Goal: Task Accomplishment & Management: Manage account settings

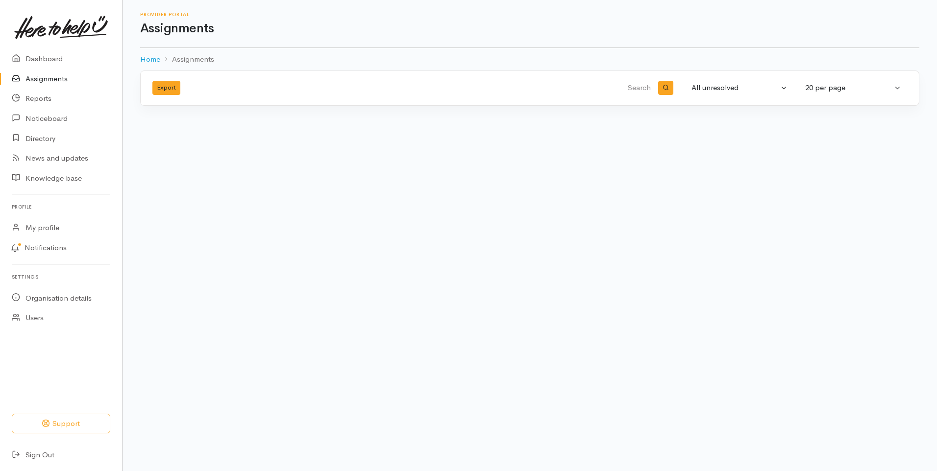
click at [37, 80] on link "Assignments" at bounding box center [61, 79] width 122 height 20
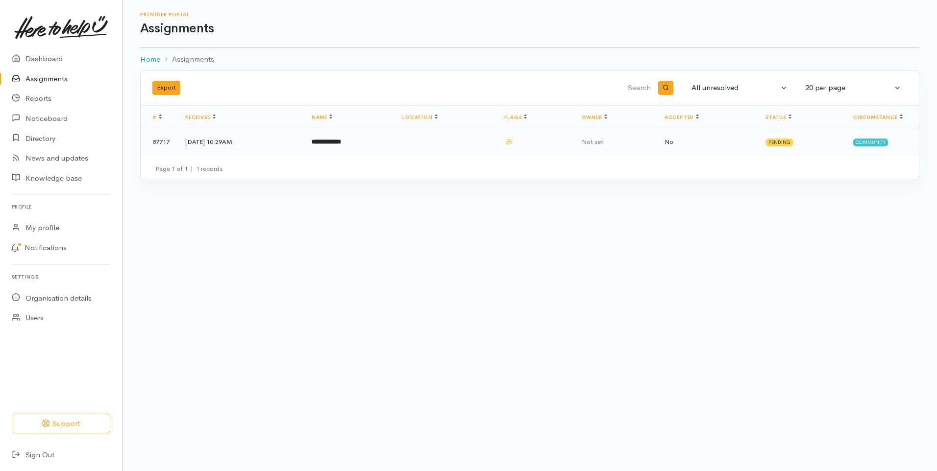
click at [341, 144] on b "**********" at bounding box center [326, 142] width 29 height 6
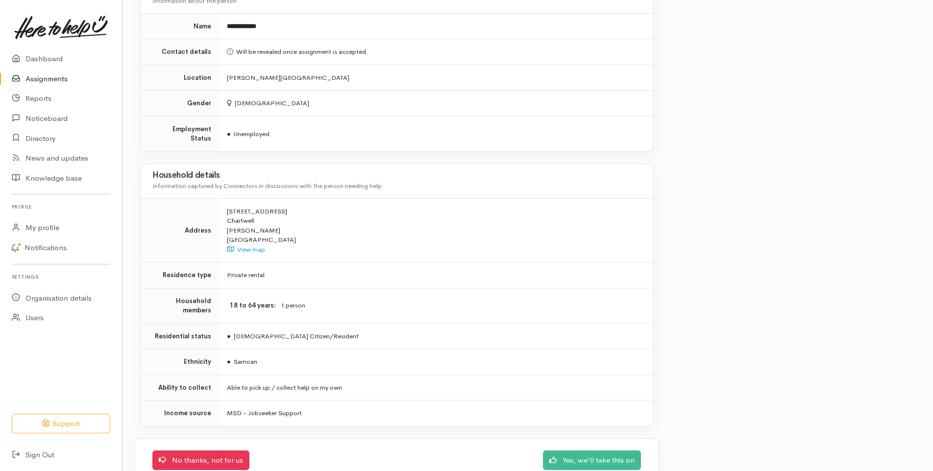
scroll to position [724, 0]
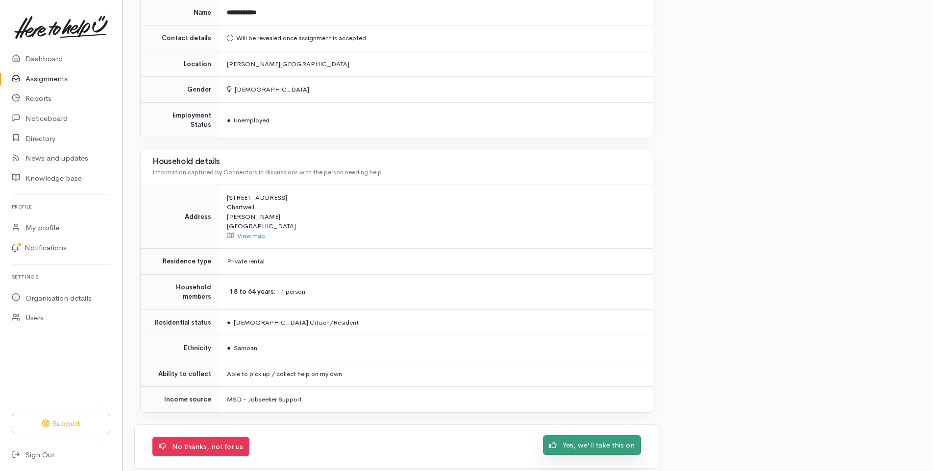
click at [600, 435] on link "Yes, we'll take this on" at bounding box center [592, 445] width 98 height 20
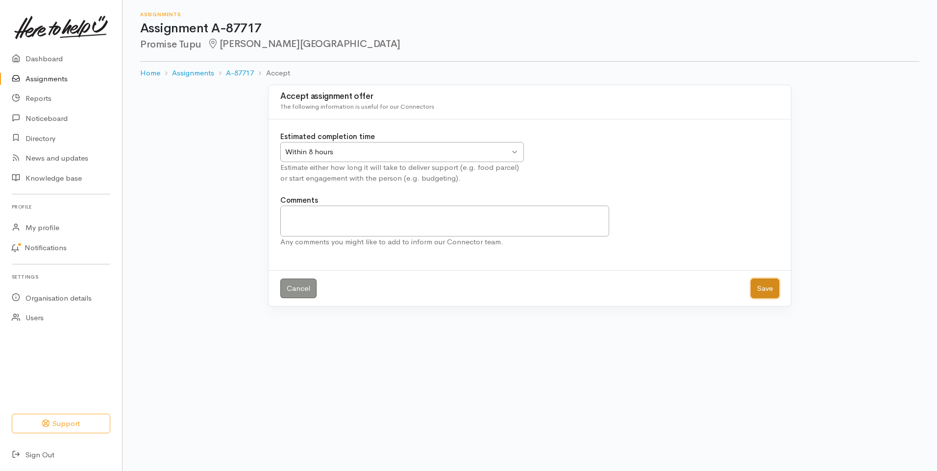
click at [757, 285] on button "Save" at bounding box center [764, 289] width 28 height 20
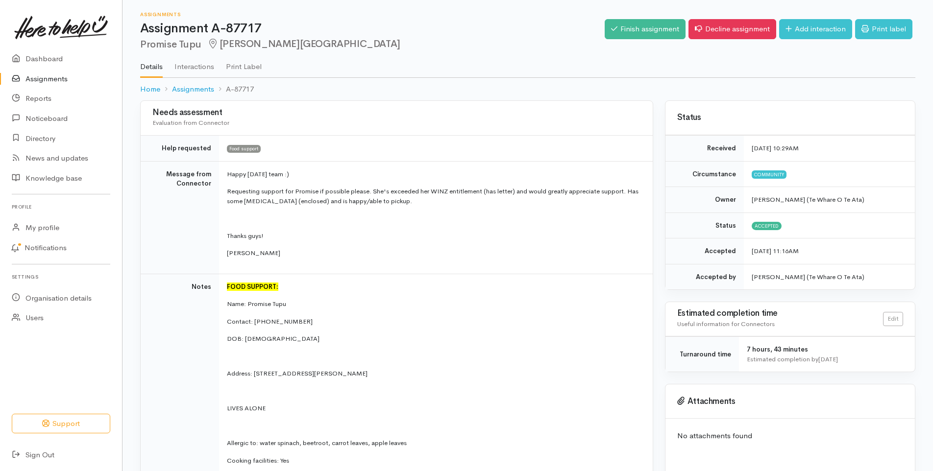
click at [47, 77] on link "Assignments" at bounding box center [61, 79] width 122 height 20
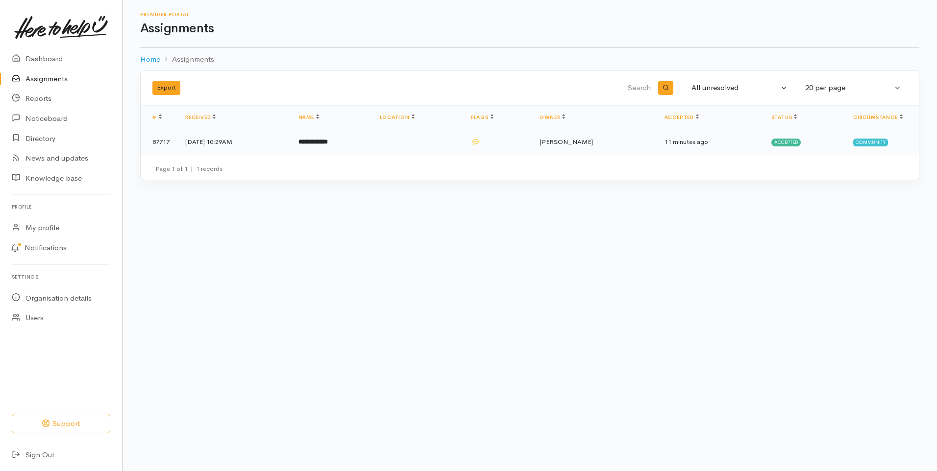
click at [328, 142] on b "**********" at bounding box center [312, 142] width 29 height 6
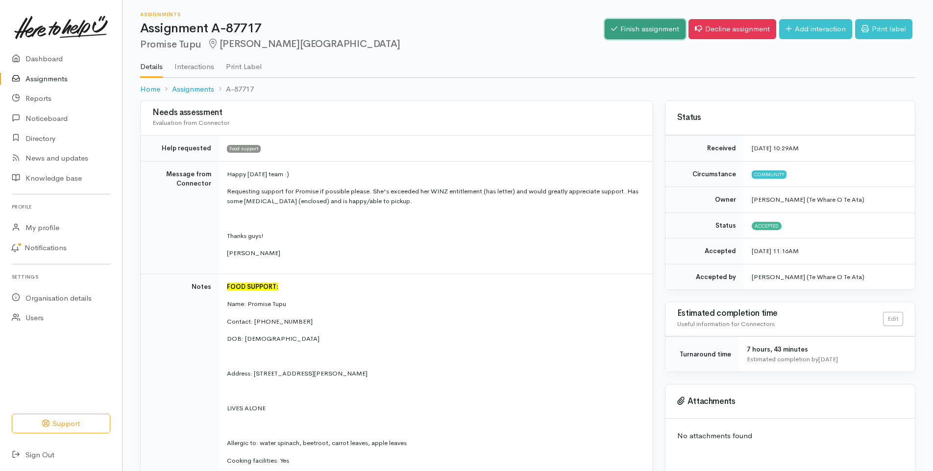
click at [640, 27] on link "Finish assignment" at bounding box center [645, 29] width 81 height 20
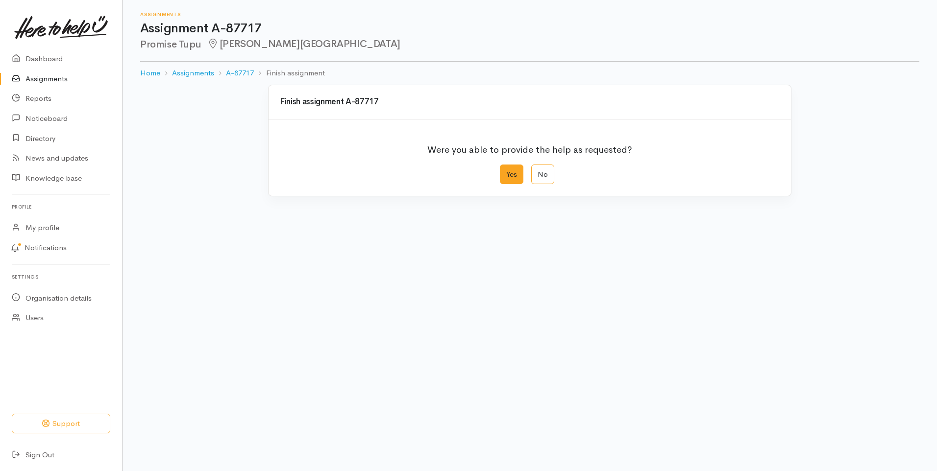
click at [510, 169] on label "Yes" at bounding box center [512, 175] width 24 height 20
click at [506, 169] on input "Yes" at bounding box center [503, 168] width 6 height 6
radio input "true"
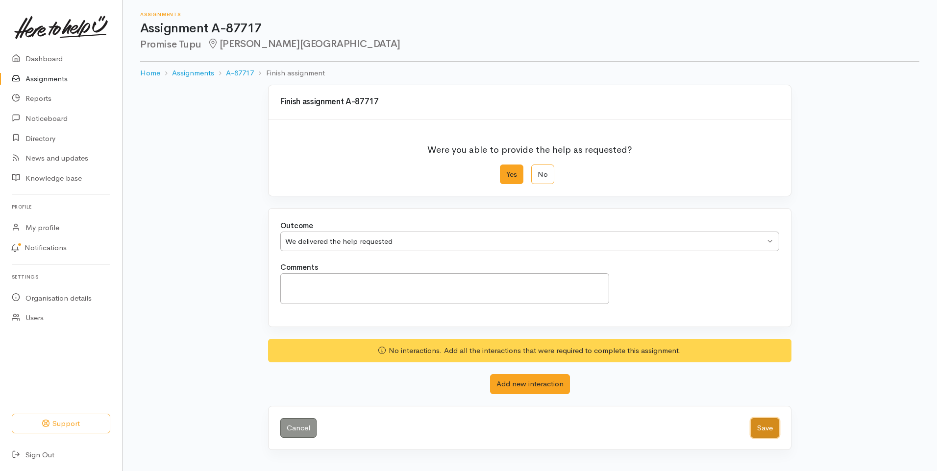
click at [763, 426] on button "Save" at bounding box center [764, 428] width 28 height 20
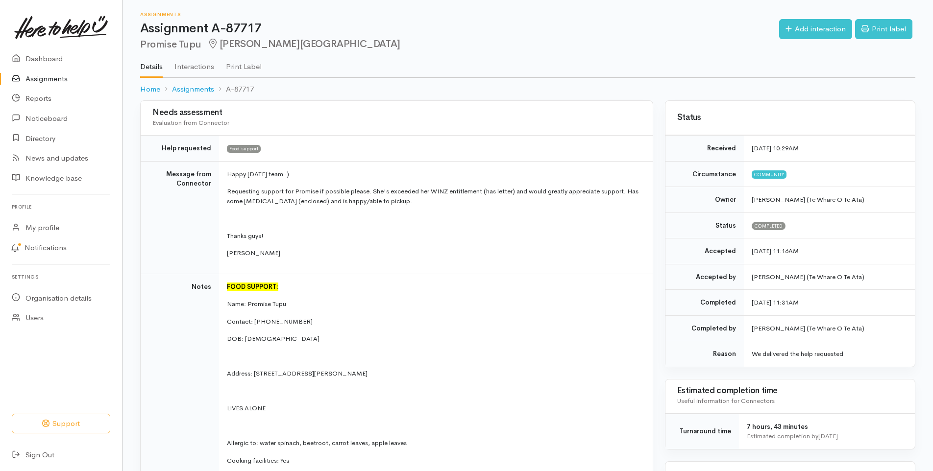
click at [57, 77] on link "Assignments" at bounding box center [61, 79] width 122 height 20
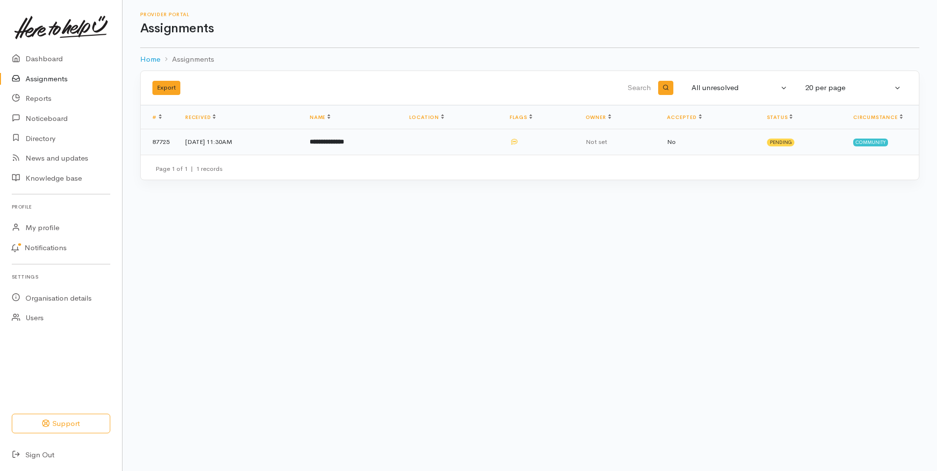
click at [344, 142] on b "**********" at bounding box center [327, 142] width 34 height 6
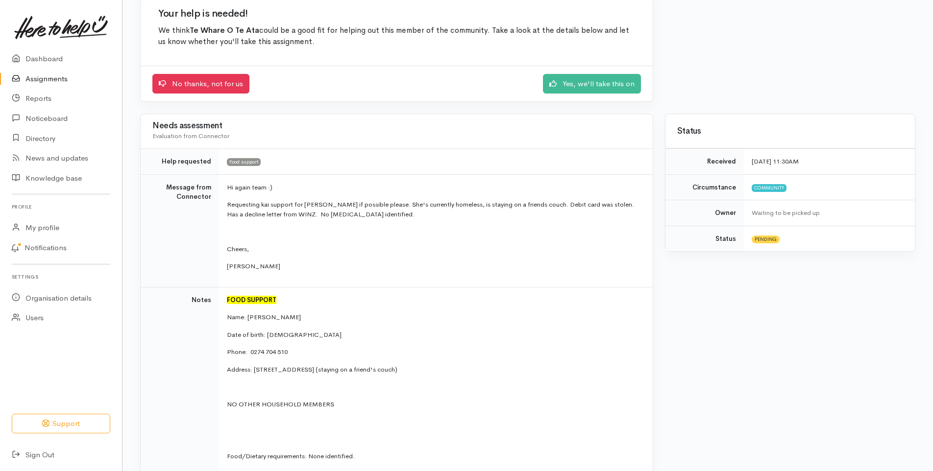
scroll to position [77, 0]
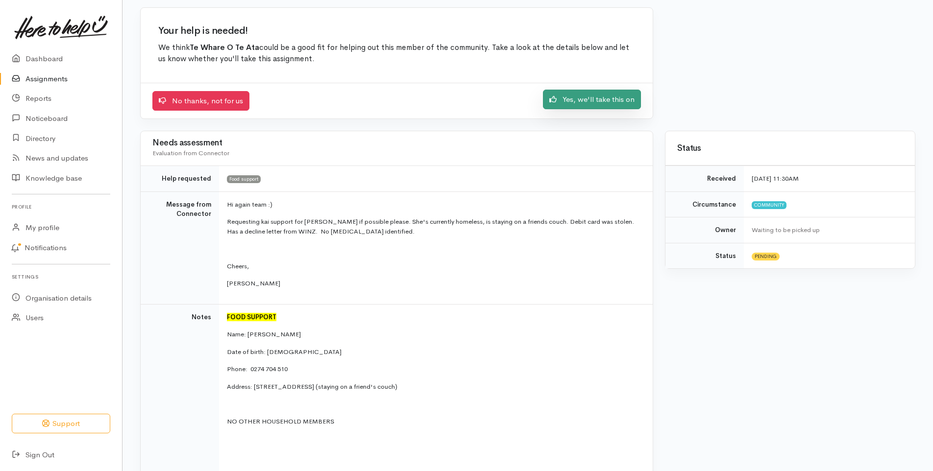
click at [587, 100] on link "Yes, we'll take this on" at bounding box center [592, 100] width 98 height 20
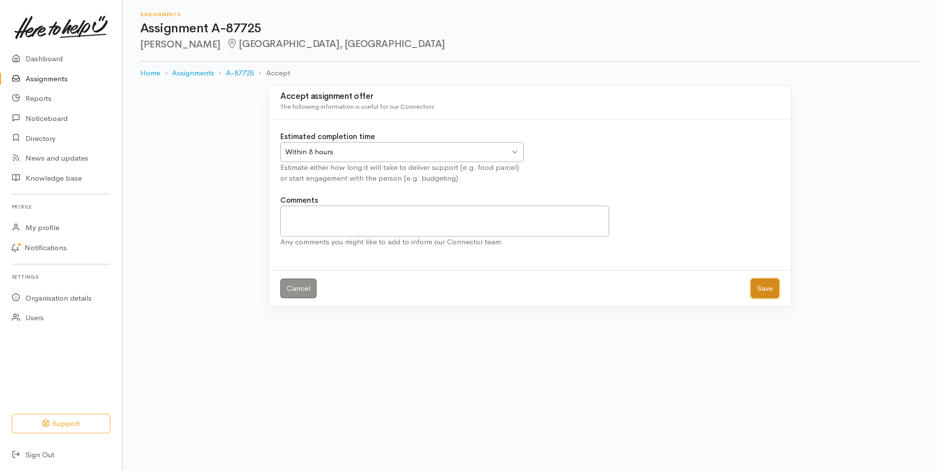
click at [763, 291] on button "Save" at bounding box center [764, 289] width 28 height 20
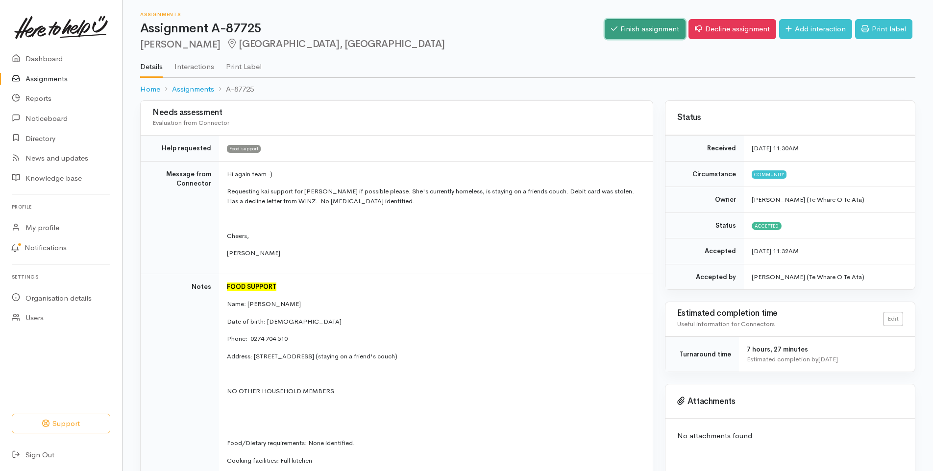
click at [640, 28] on link "Finish assignment" at bounding box center [645, 29] width 81 height 20
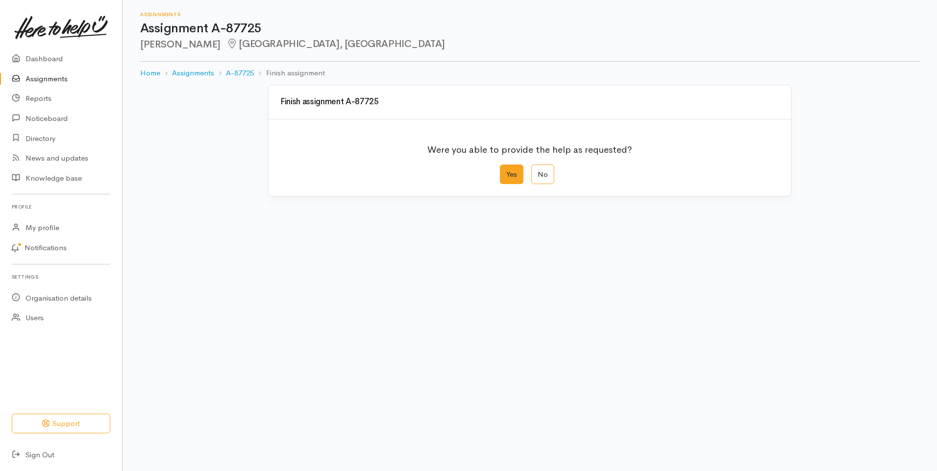
click at [514, 173] on label "Yes" at bounding box center [512, 175] width 24 height 20
click at [506, 171] on input "Yes" at bounding box center [503, 168] width 6 height 6
radio input "true"
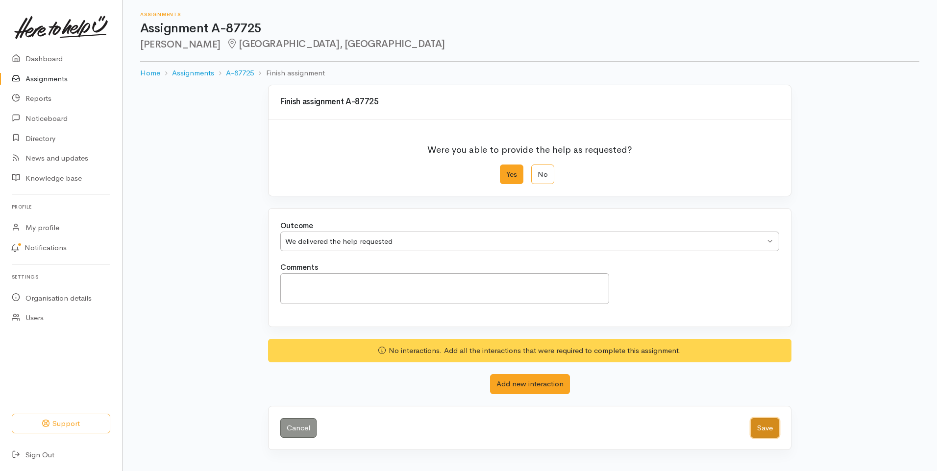
click at [765, 428] on button "Save" at bounding box center [764, 428] width 28 height 20
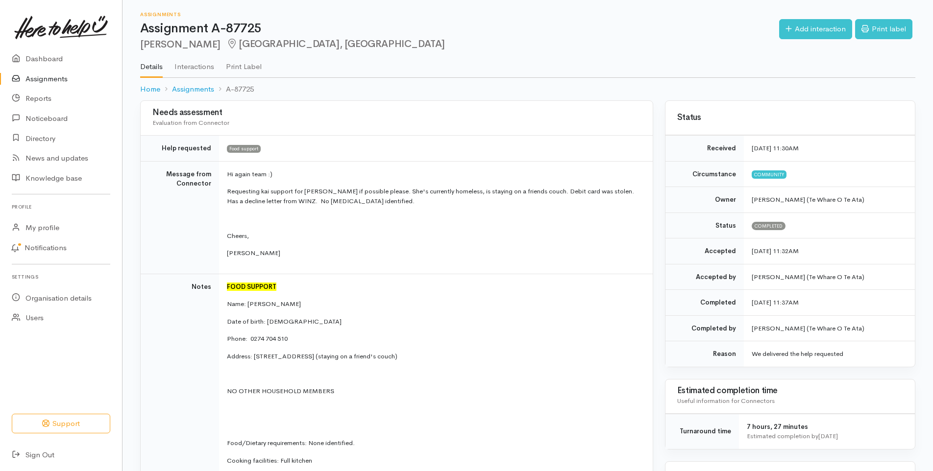
click at [52, 78] on link "Assignments" at bounding box center [61, 79] width 122 height 20
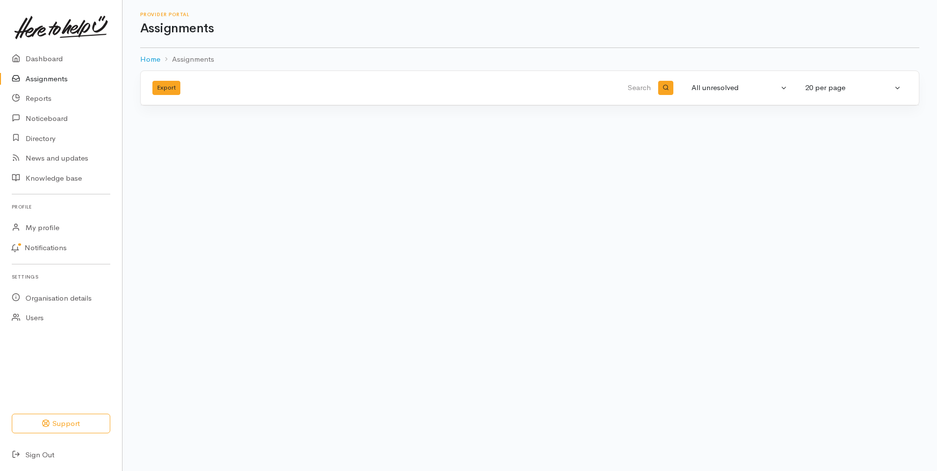
click at [51, 77] on link "Assignments" at bounding box center [61, 79] width 122 height 20
click at [37, 454] on link "Sign Out" at bounding box center [61, 455] width 122 height 20
